Goal: Task Accomplishment & Management: Manage account settings

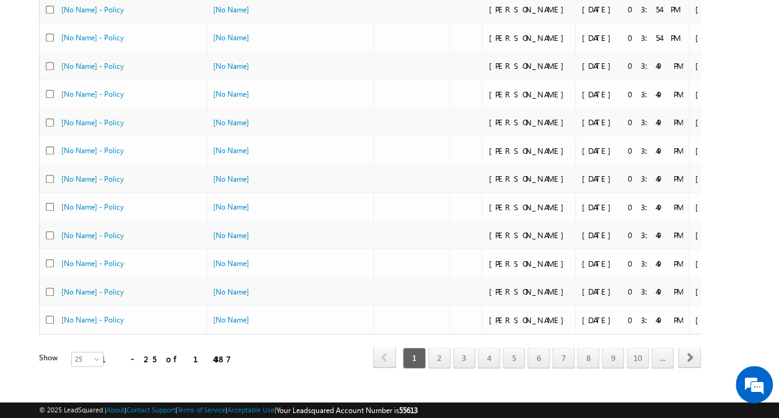
scroll to position [554, 0]
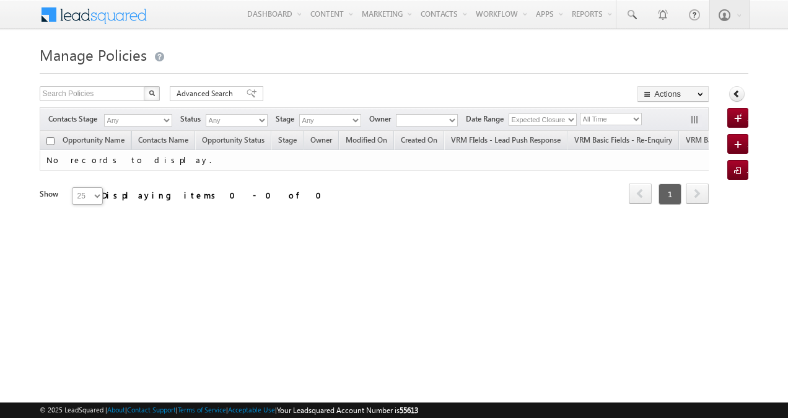
type input "03:51 PM"
type input "[DATE]"
type input "05:39 AM"
type input "[DATE]"
type input "03:51 PM"
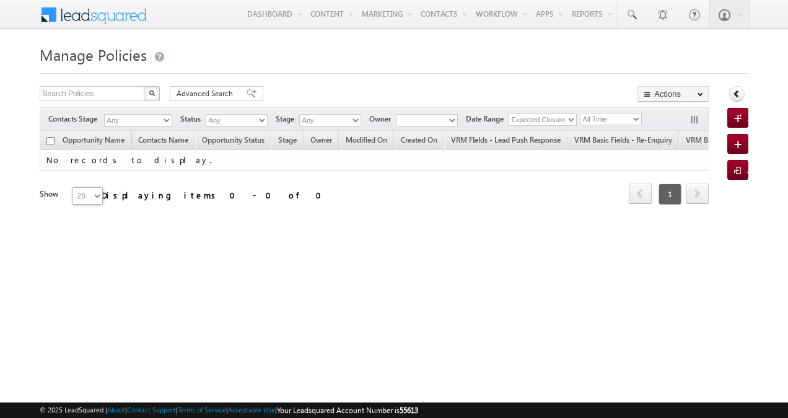
type input "[DATE]"
type input "05:39 AM"
type input "[DATE]"
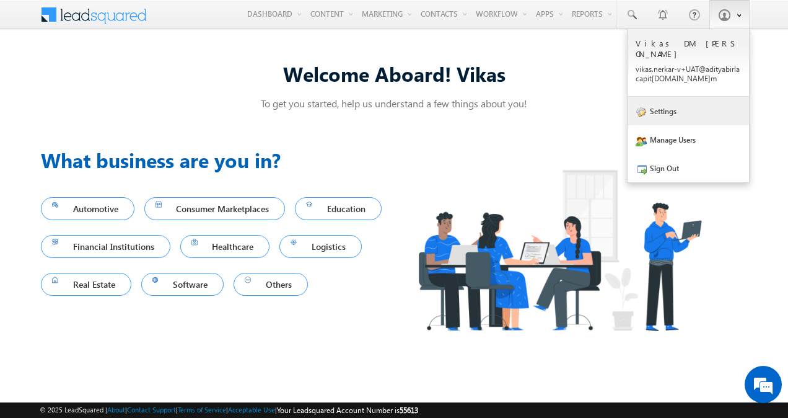
click at [666, 104] on link "Settings" at bounding box center [688, 111] width 121 height 28
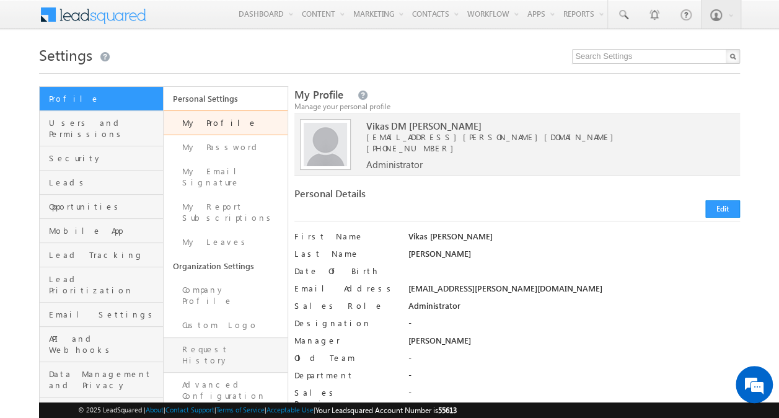
click at [211, 337] on link "Request History" at bounding box center [226, 354] width 124 height 35
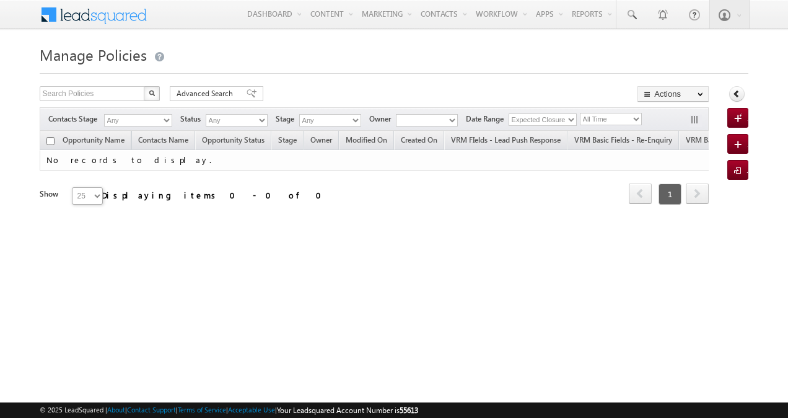
type input "03:51 PM"
type input "[DATE]"
type input "05:39 AM"
type input "[DATE]"
type input "03:51 PM"
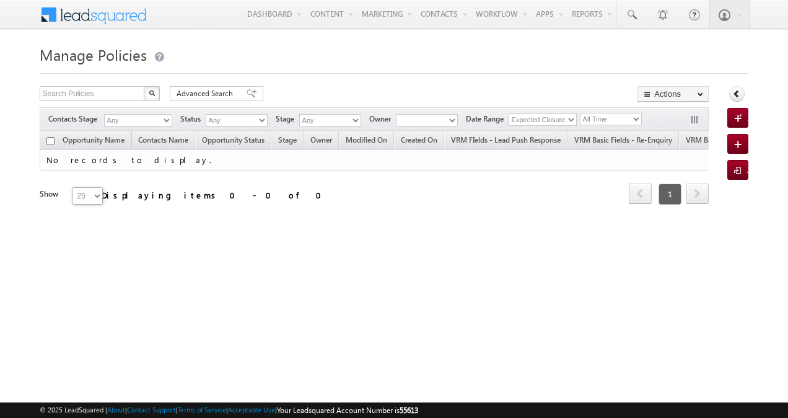
type input "[DATE]"
type input "05:39 AM"
type input "[DATE]"
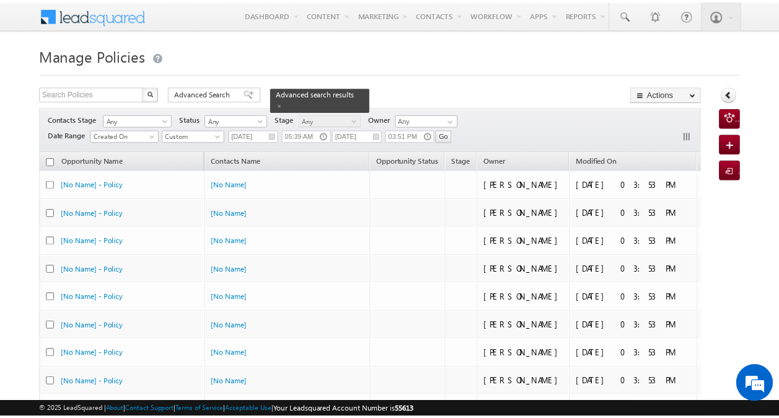
scroll to position [554, 0]
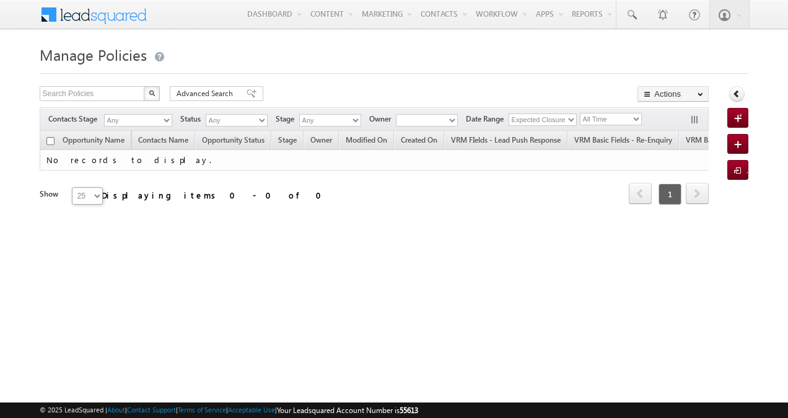
type input "03:51 PM"
type input "[DATE]"
type input "05:39 AM"
type input "[DATE]"
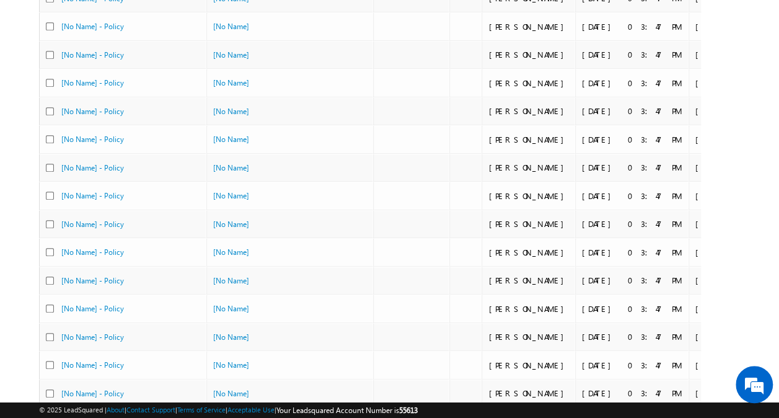
scroll to position [554, 0]
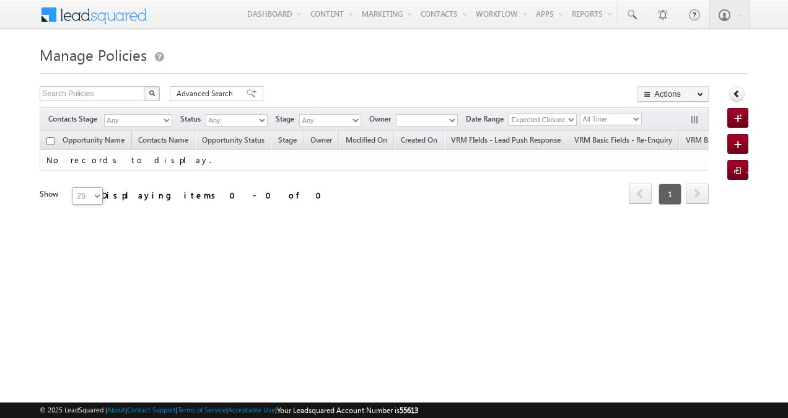
type input "03:51 PM"
type input "[DATE]"
type input "05:39 AM"
type input "[DATE]"
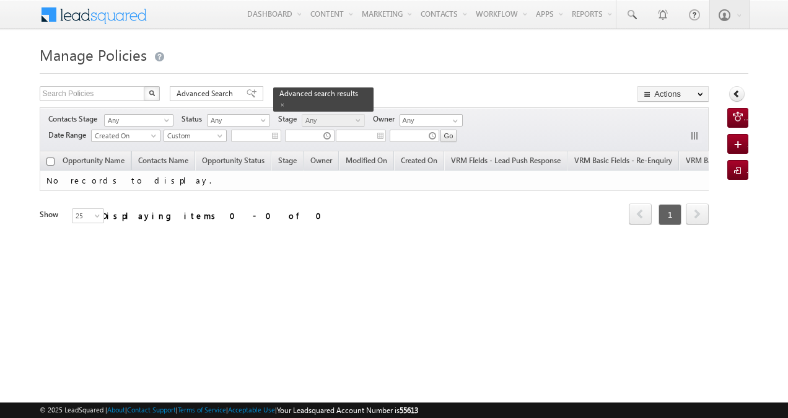
type input "03:51 PM"
type input "[DATE]"
type input "05:39 AM"
type input "[DATE]"
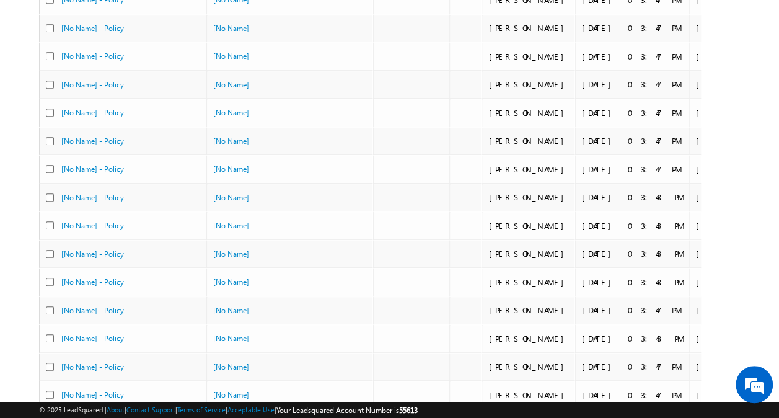
scroll to position [554, 0]
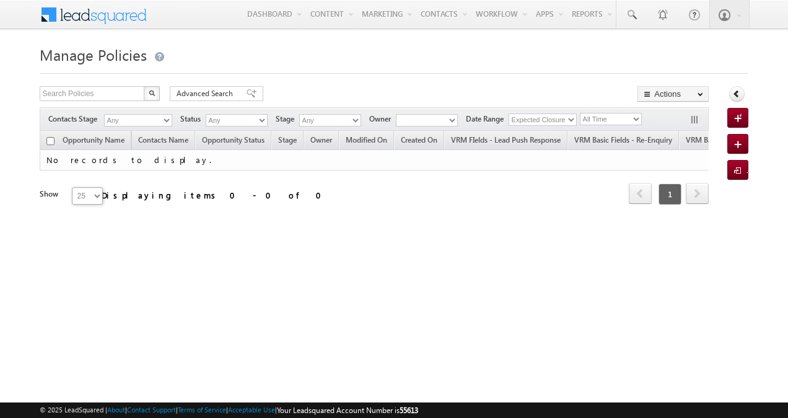
type input "03:51 PM"
type input "[DATE]"
type input "05:39 AM"
type input "[DATE]"
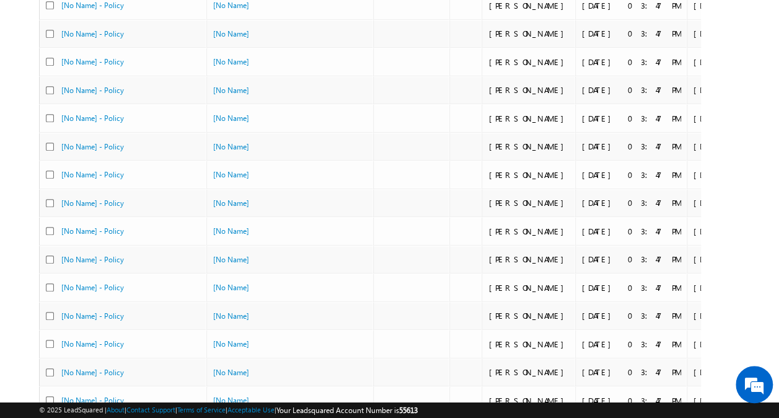
scroll to position [554, 0]
